Goal: Task Accomplishment & Management: Use online tool/utility

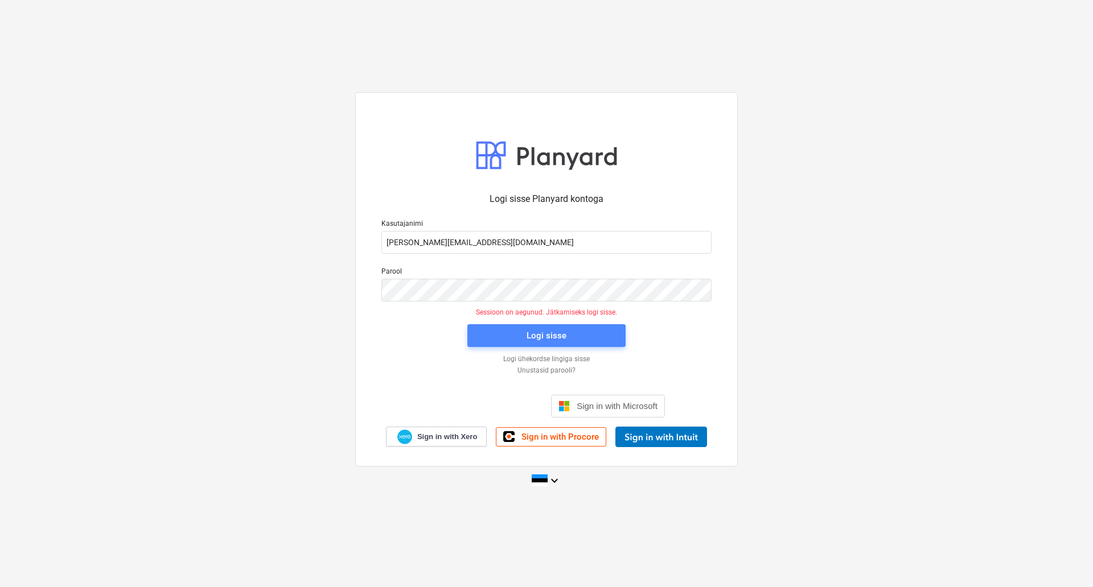
click at [512, 340] on span "Logi sisse" at bounding box center [546, 335] width 131 height 15
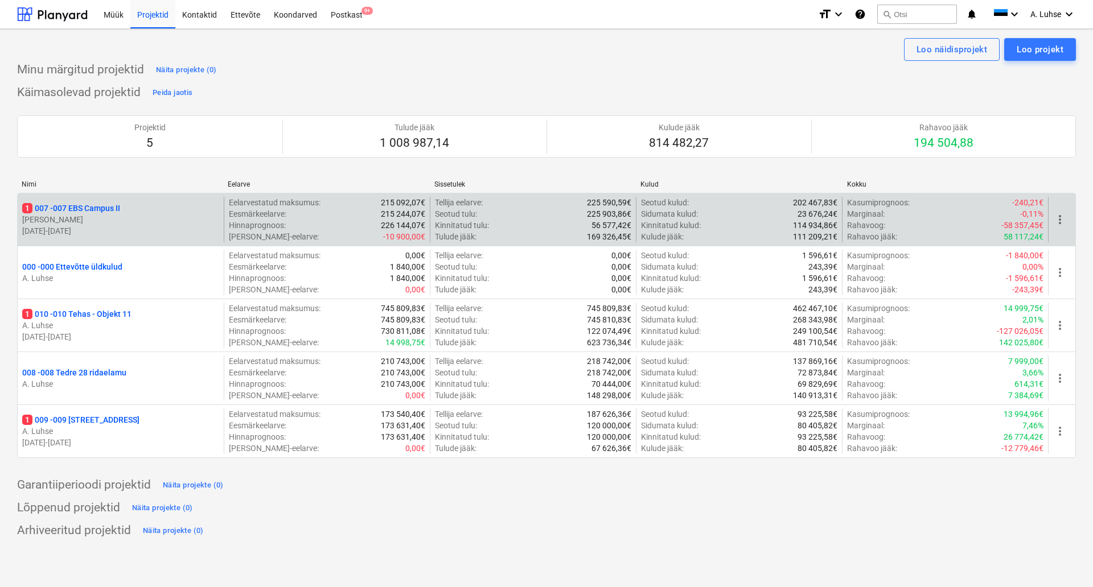
click at [94, 212] on p "1 007 - 007 EBS Campus II" at bounding box center [71, 208] width 98 height 11
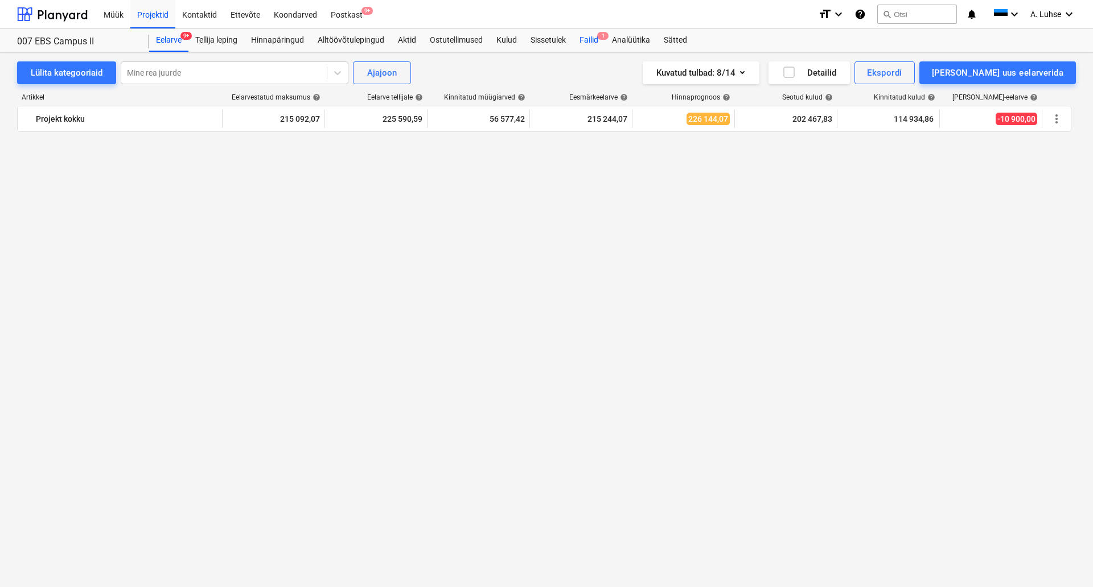
click at [592, 45] on div "Failid 1" at bounding box center [589, 40] width 32 height 23
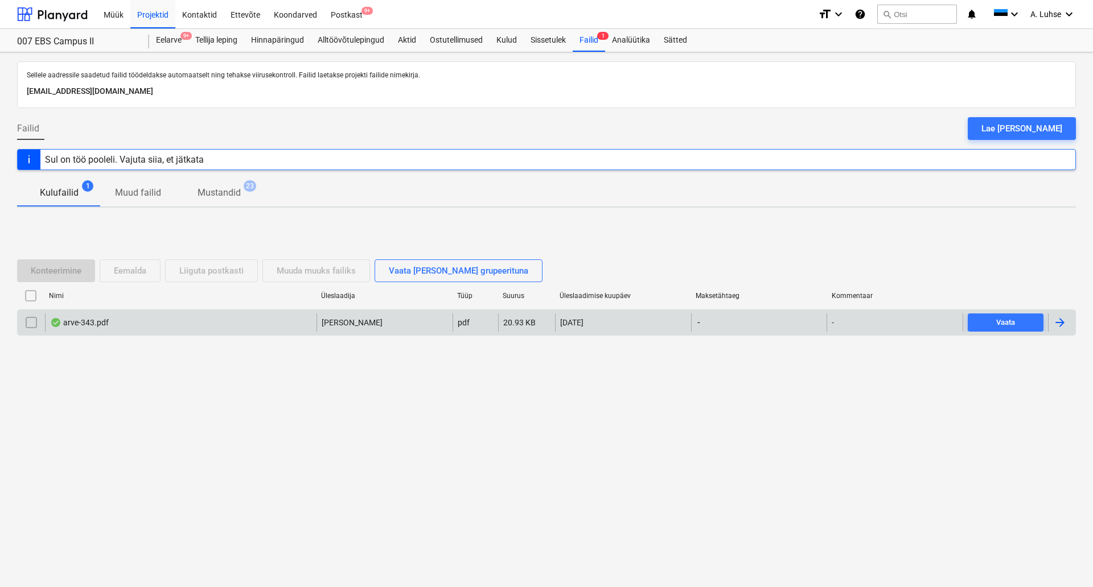
click at [222, 316] on div "arve-343.pdf" at bounding box center [180, 323] width 271 height 18
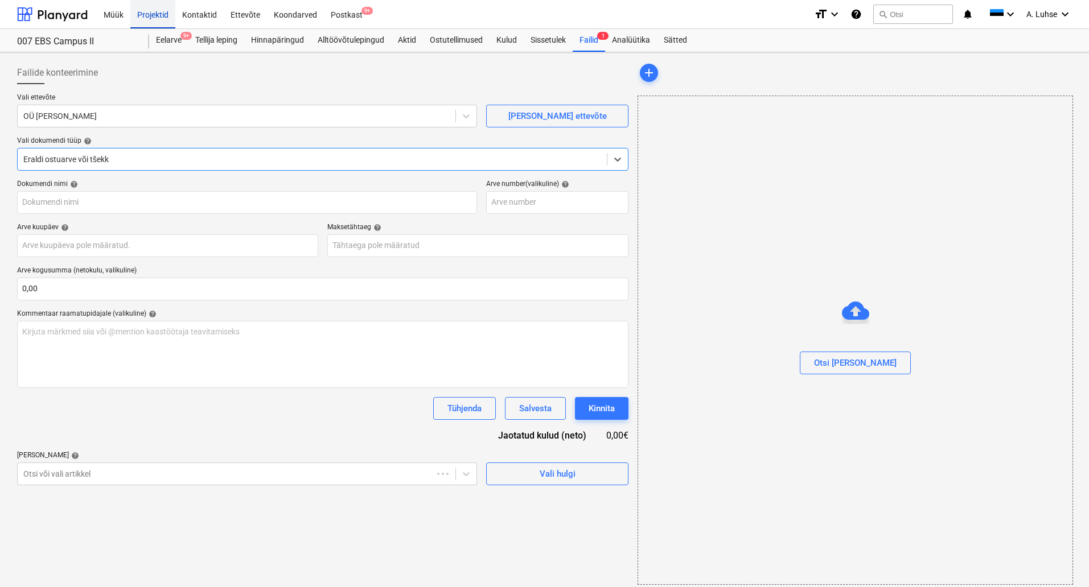
type input "343"
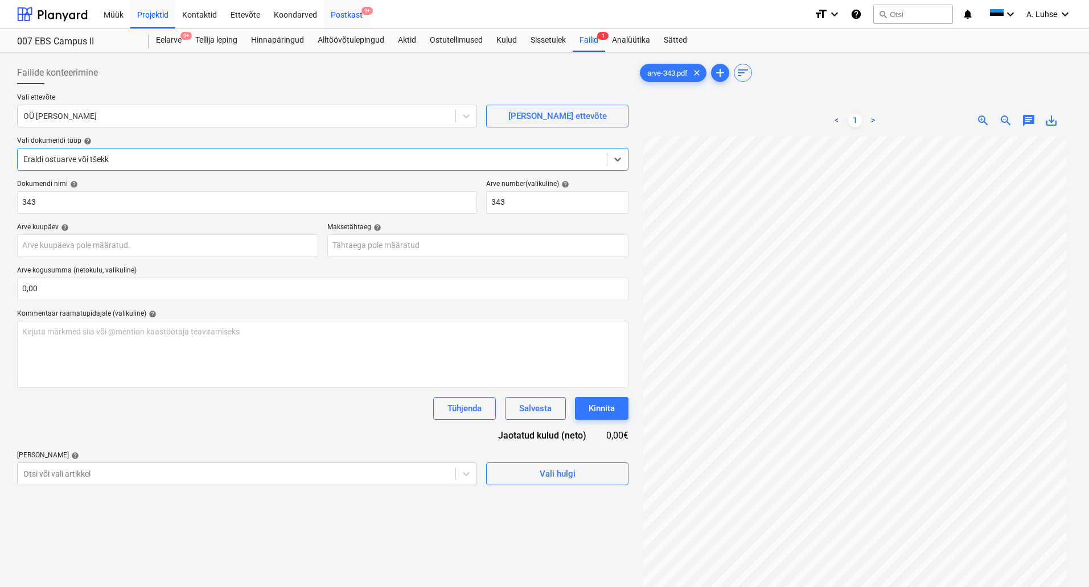
click at [344, 16] on div "Postkast 9+" at bounding box center [347, 13] width 46 height 29
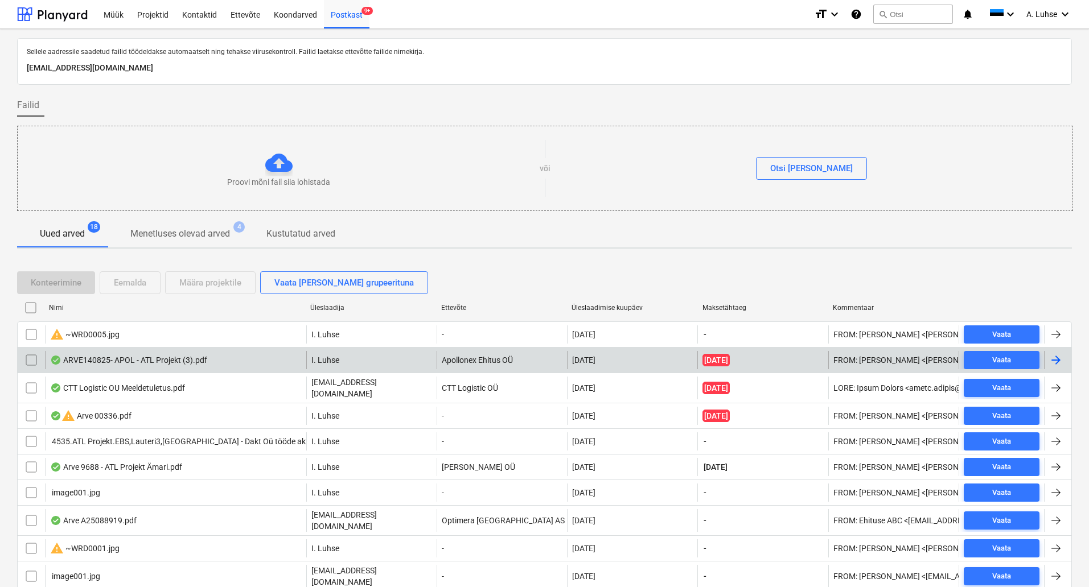
click at [178, 366] on div "ARVE140825- APOL - ATL Projekt (3).pdf" at bounding box center [175, 360] width 261 height 18
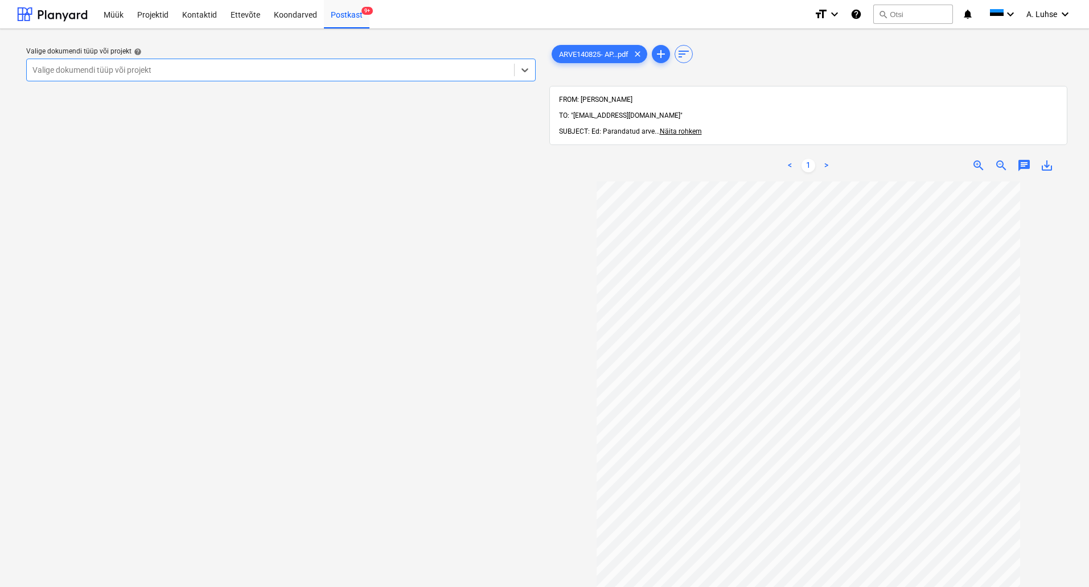
click at [367, 77] on div "Valige dokumendi tüüp või projekt" at bounding box center [270, 70] width 487 height 16
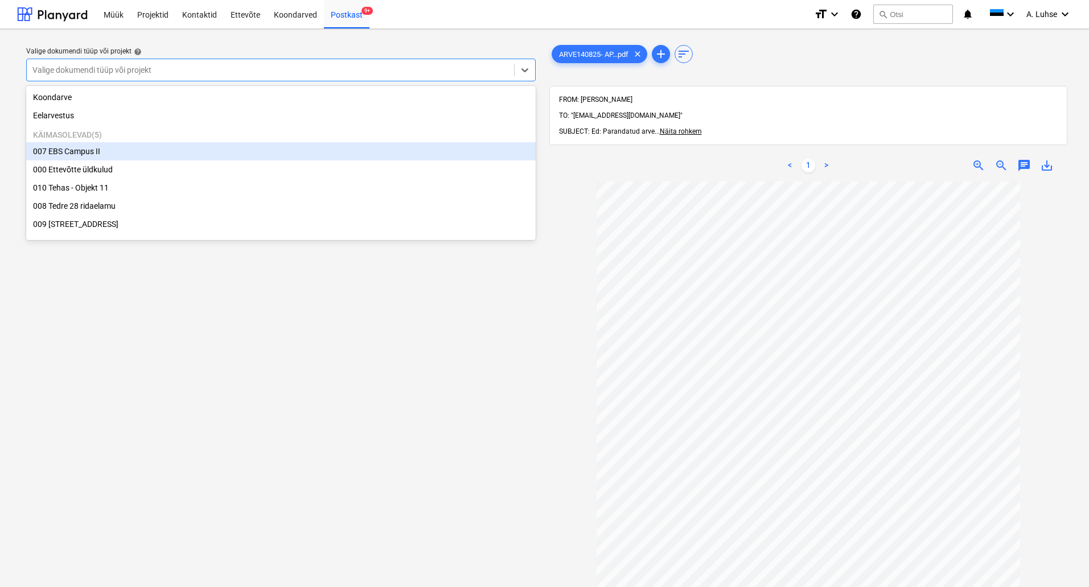
click at [295, 156] on div "007 EBS Campus II" at bounding box center [280, 151] width 509 height 18
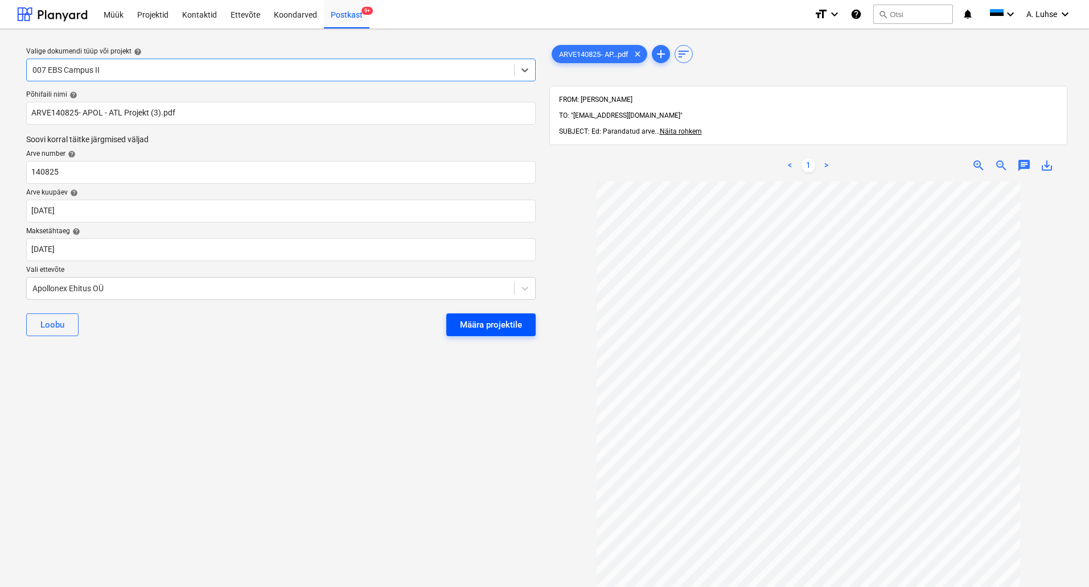
click at [477, 324] on div "Määra projektile" at bounding box center [491, 325] width 62 height 15
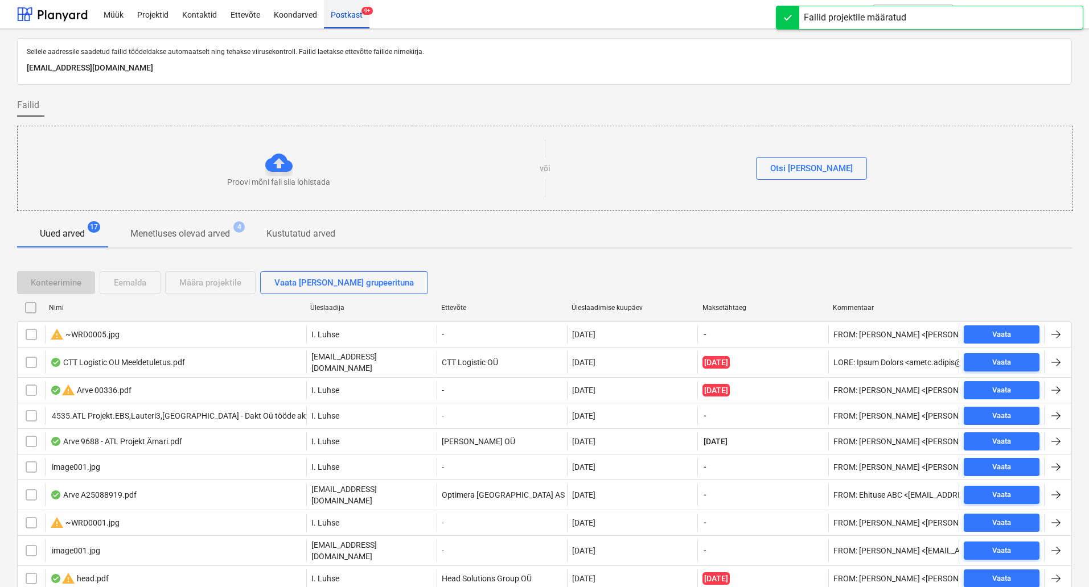
click at [350, 18] on div "Postkast 9+" at bounding box center [347, 13] width 46 height 29
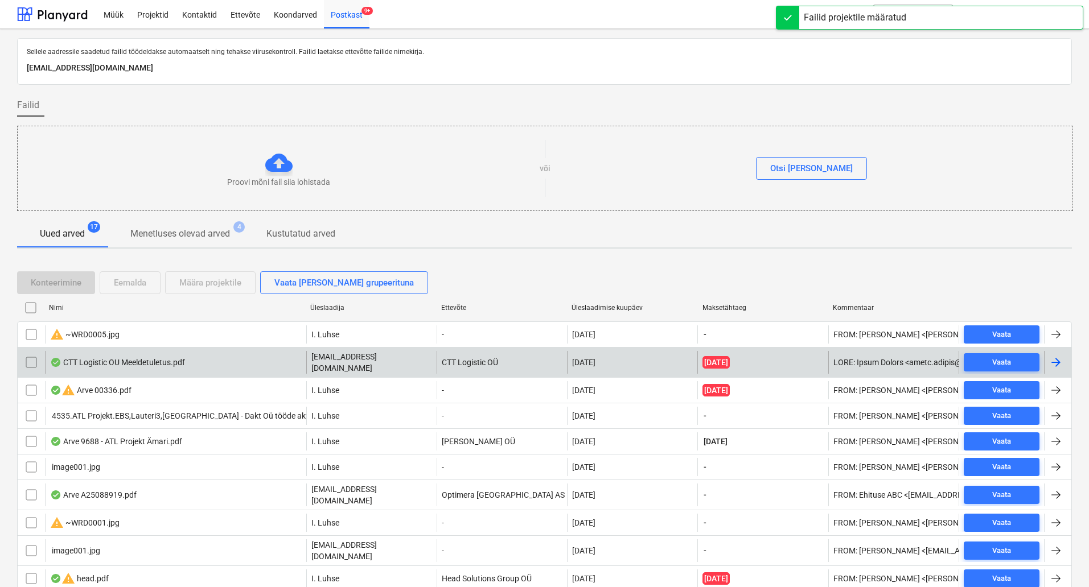
click at [220, 364] on div "CTT Logistic OU Meeldetuletus.pdf" at bounding box center [175, 362] width 261 height 23
